Goal: Information Seeking & Learning: Learn about a topic

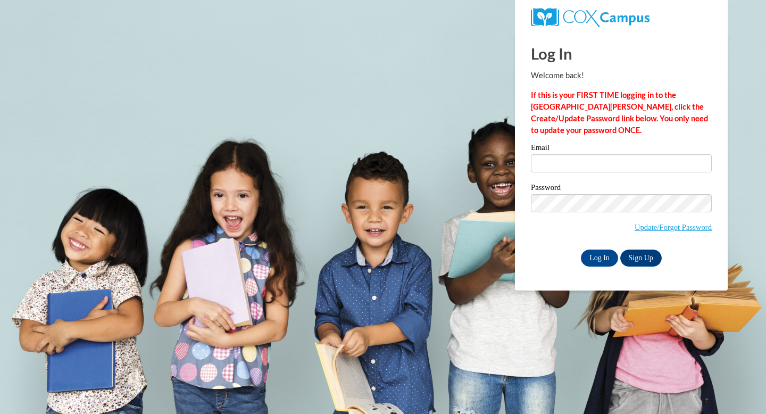
type input "msmith0651@kctcs.edu"
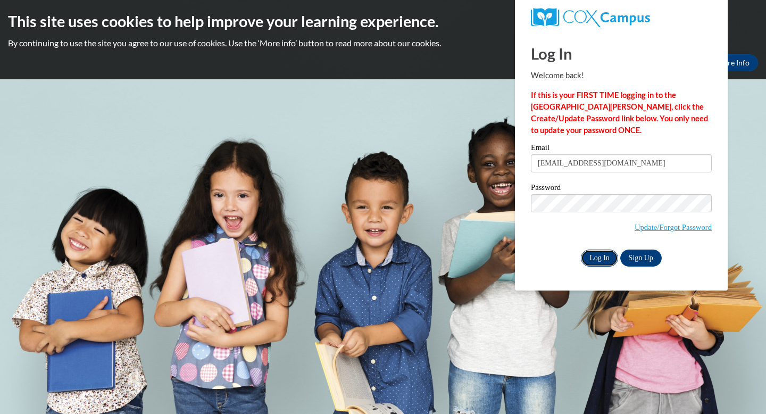
click at [601, 258] on input "Log In" at bounding box center [599, 258] width 37 height 17
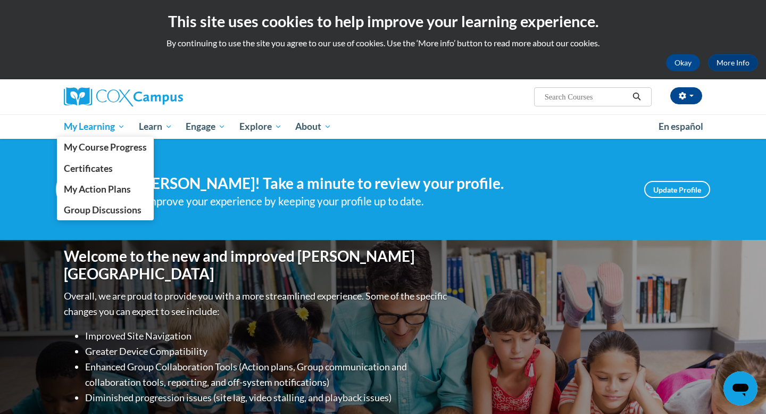
click at [82, 129] on span "My Learning" at bounding box center [94, 126] width 61 height 13
click at [103, 148] on span "My Course Progress" at bounding box center [105, 147] width 83 height 11
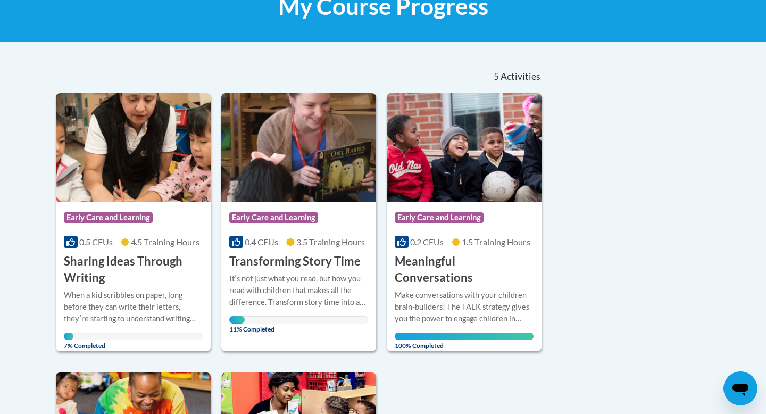
scroll to position [183, 0]
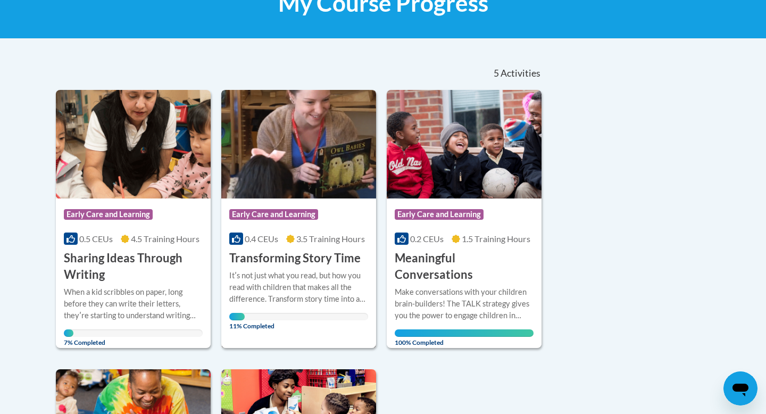
click at [263, 314] on div "11% Completed" at bounding box center [298, 316] width 139 height 7
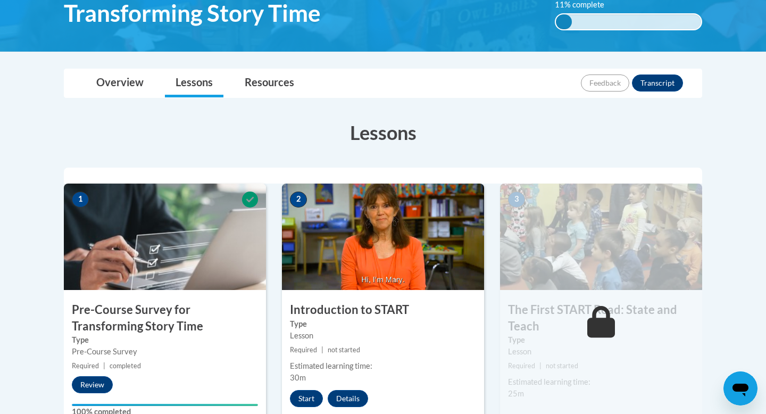
scroll to position [223, 0]
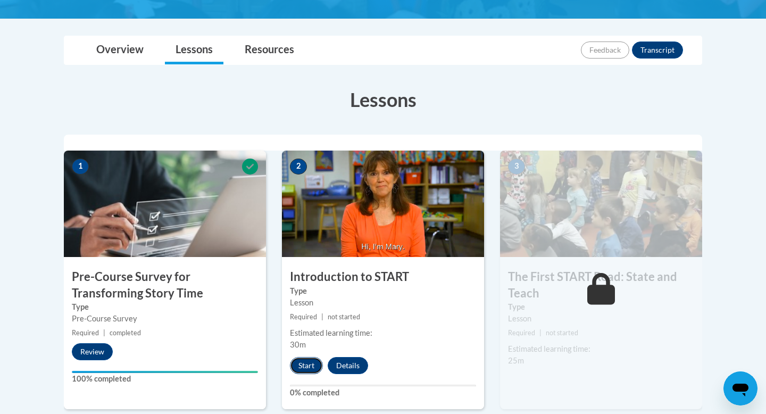
click at [313, 367] on button "Start" at bounding box center [306, 365] width 33 height 17
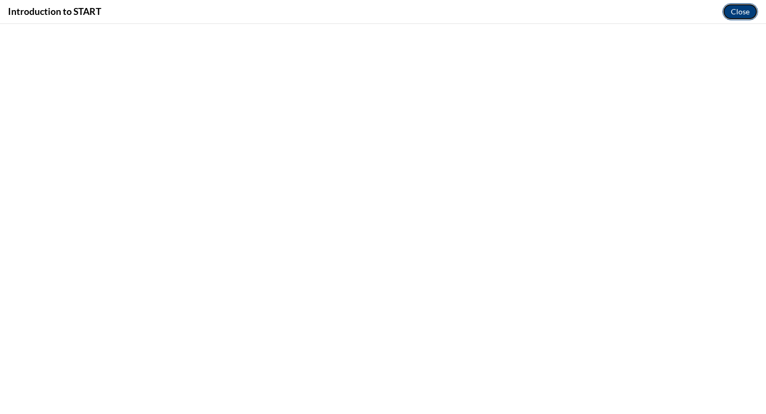
click at [735, 14] on button "Close" at bounding box center [740, 11] width 36 height 17
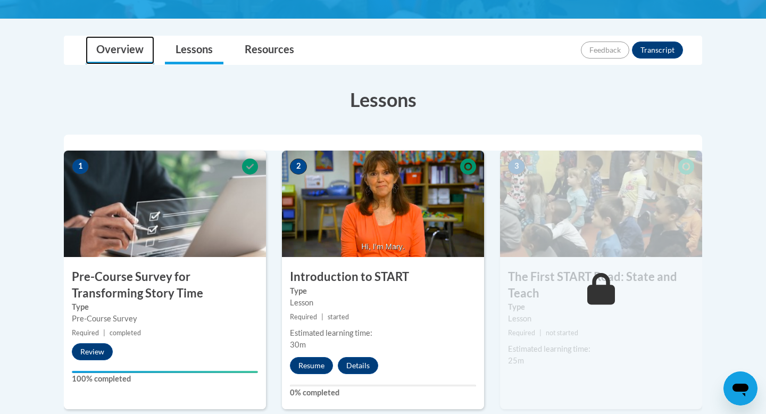
click at [126, 52] on link "Overview" at bounding box center [120, 50] width 69 height 28
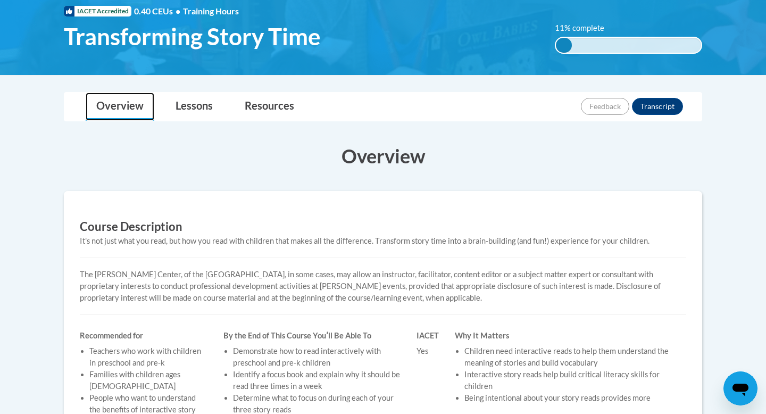
scroll to position [0, 0]
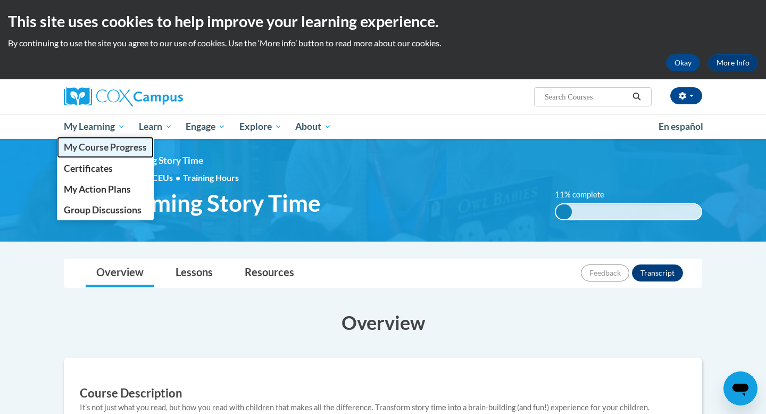
click at [104, 153] on link "My Course Progress" at bounding box center [105, 147] width 97 height 21
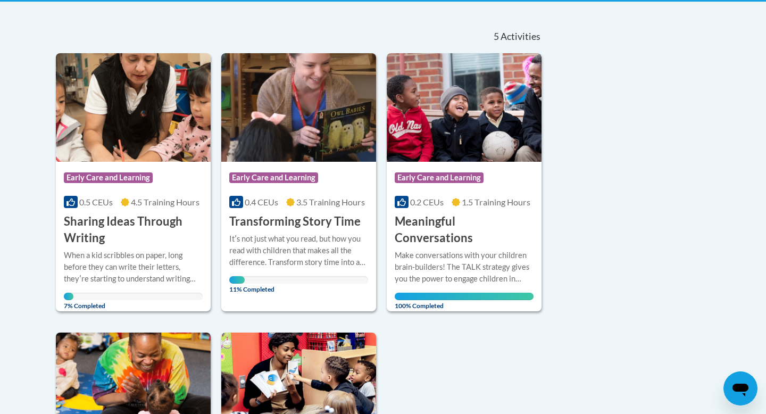
scroll to position [221, 0]
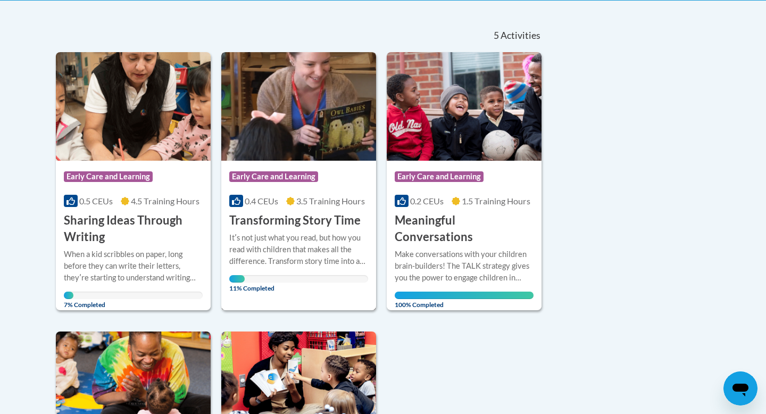
click at [322, 235] on div "Itʹs not just what you read, but how you read with children that makes all the …" at bounding box center [298, 249] width 139 height 35
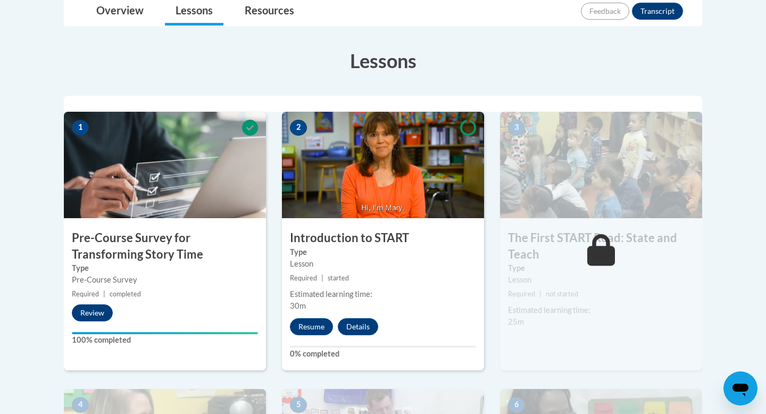
scroll to position [262, 0]
click at [309, 326] on button "Resume" at bounding box center [311, 326] width 43 height 17
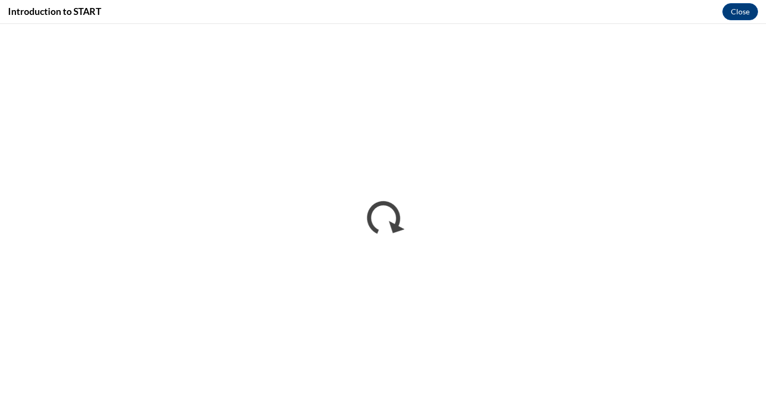
scroll to position [0, 0]
